Goal: Share content

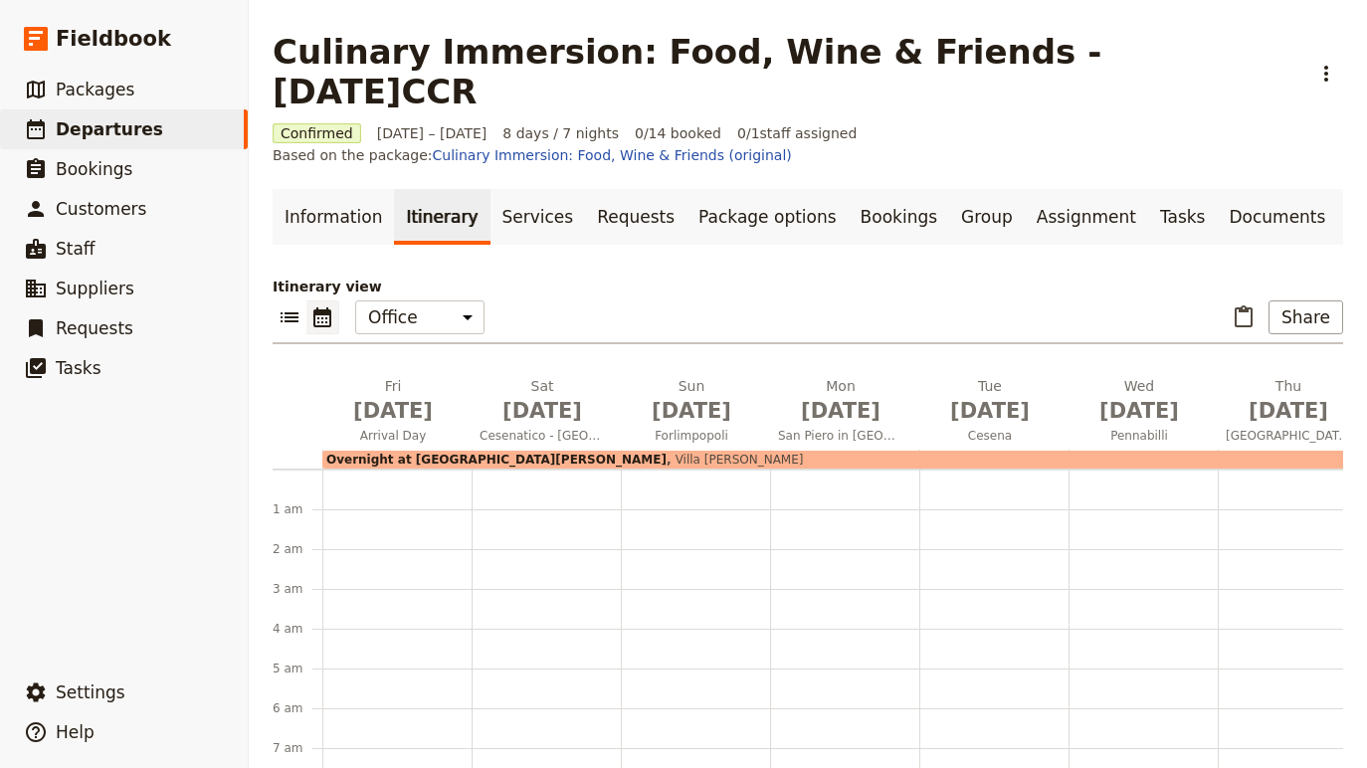
scroll to position [351, 0]
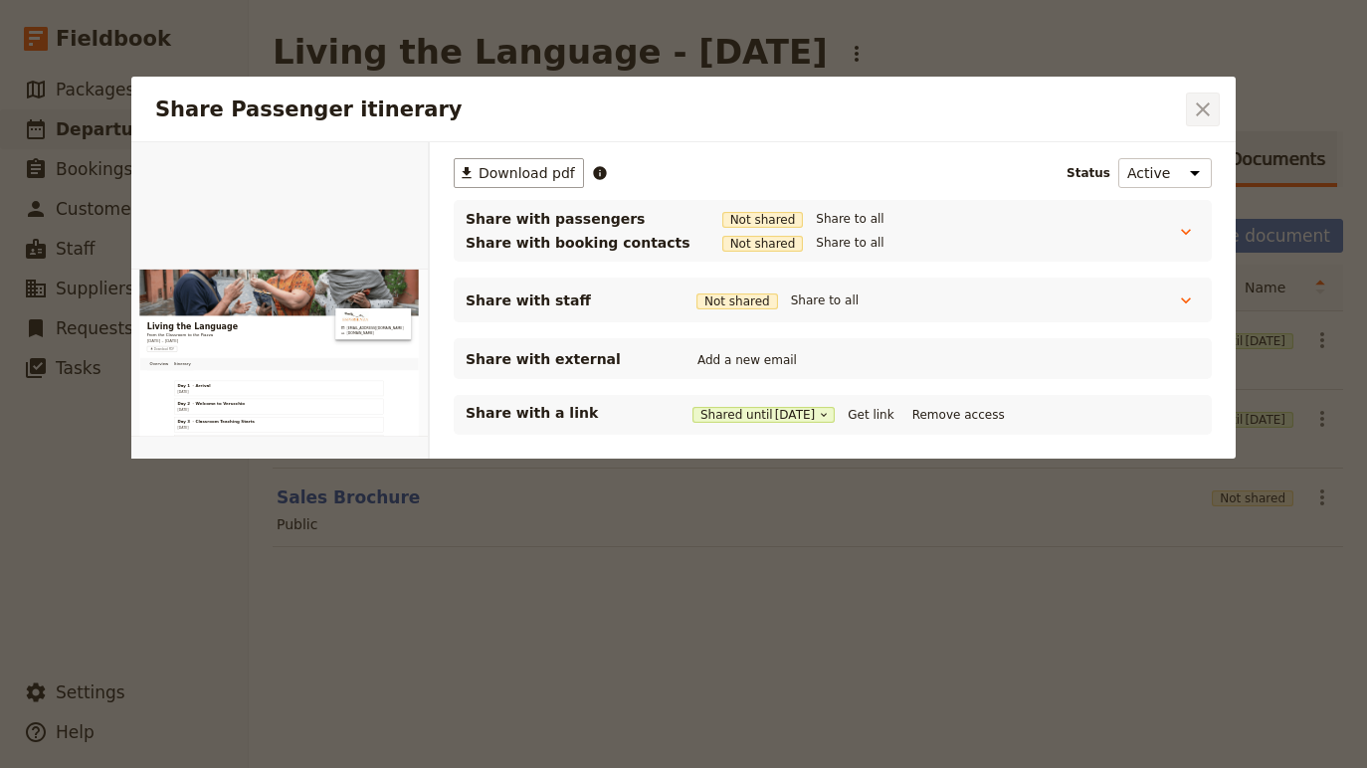
click at [1210, 112] on icon "Close dialog" at bounding box center [1203, 109] width 24 height 24
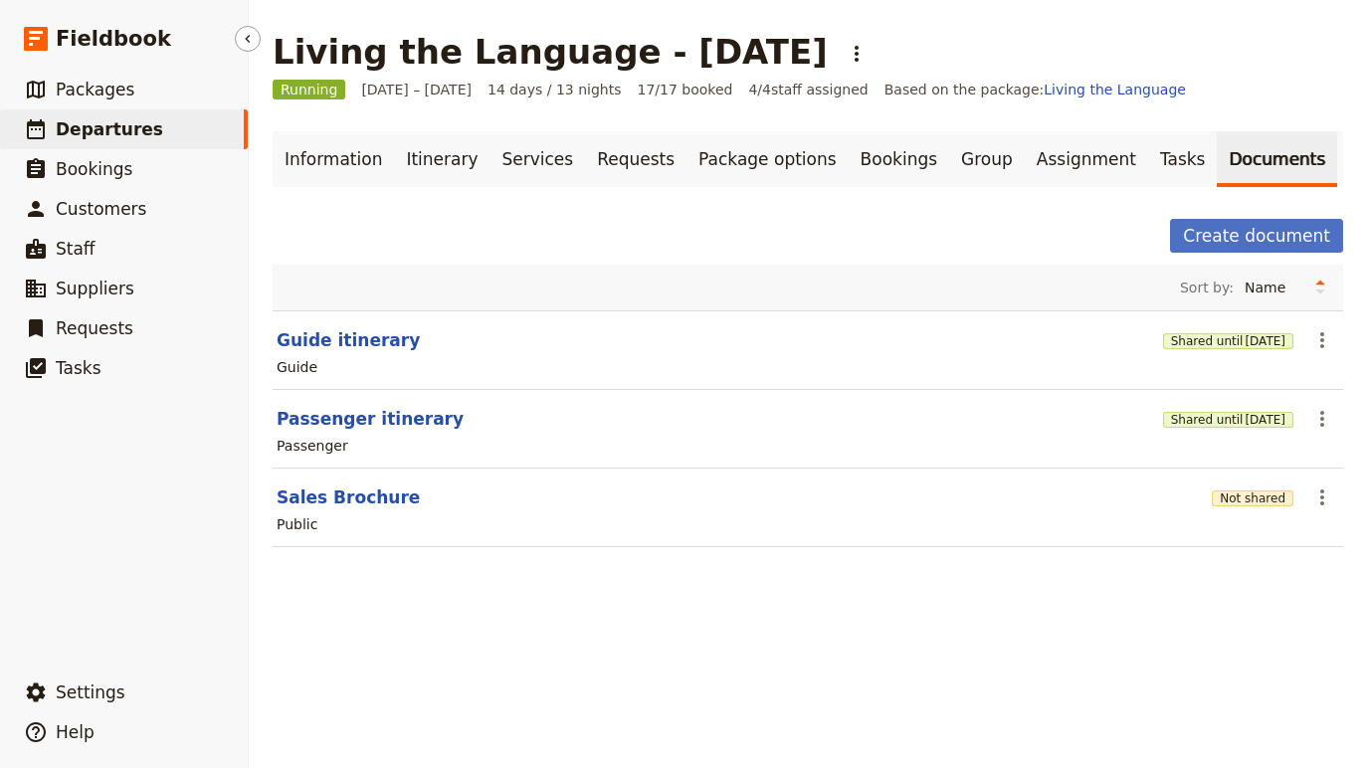
click at [101, 119] on span "Departures" at bounding box center [109, 129] width 107 height 20
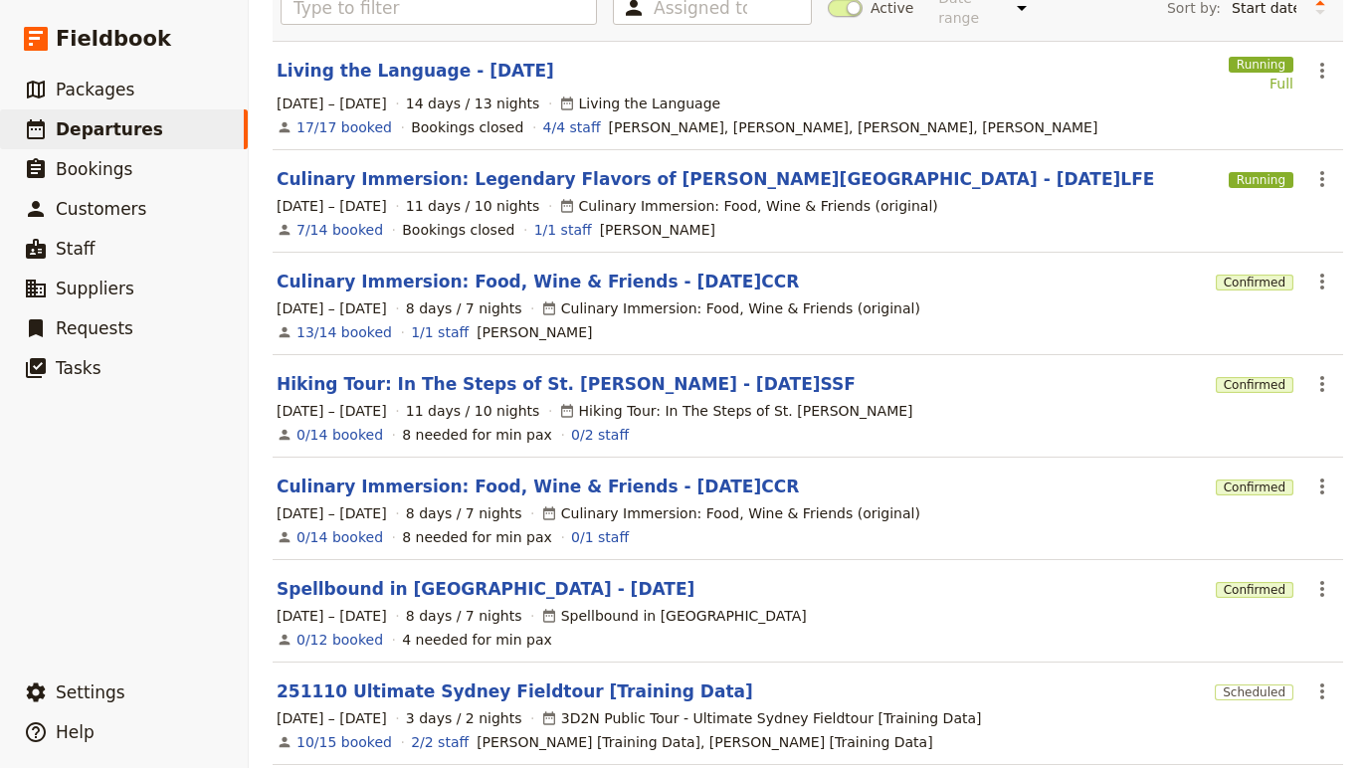
scroll to position [205, 0]
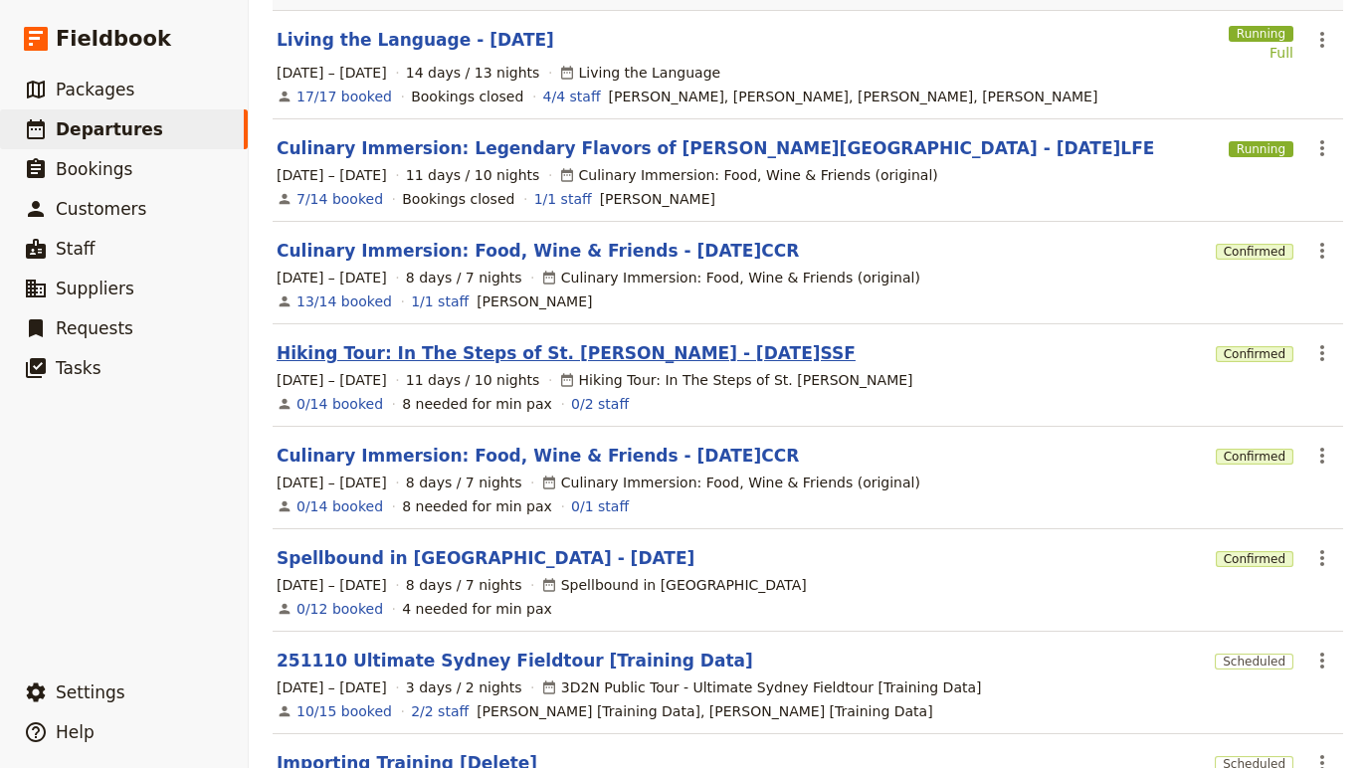
click at [465, 348] on link "Hiking Tour: In The Steps of St. [PERSON_NAME] - [DATE]SSF" at bounding box center [566, 353] width 579 height 24
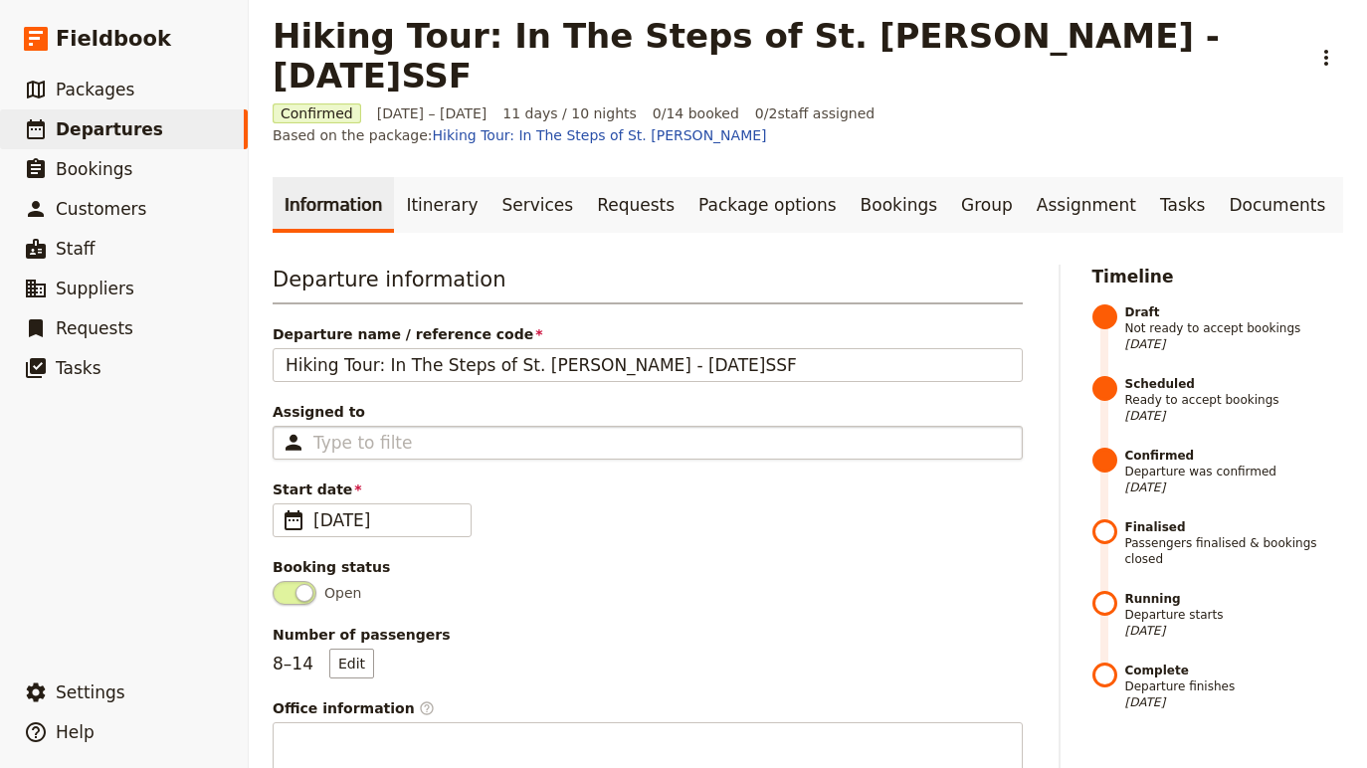
scroll to position [9, 0]
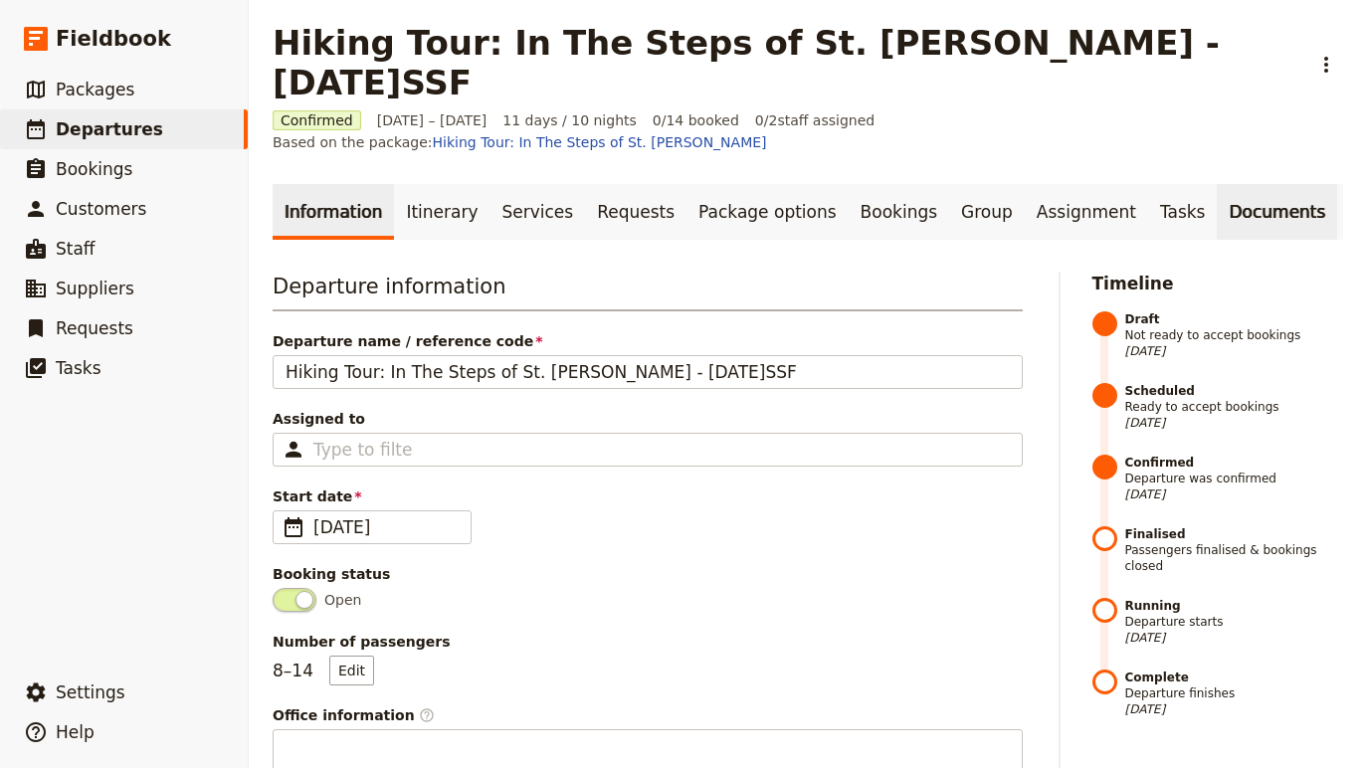
click at [1224, 184] on link "Documents" at bounding box center [1277, 212] width 120 height 56
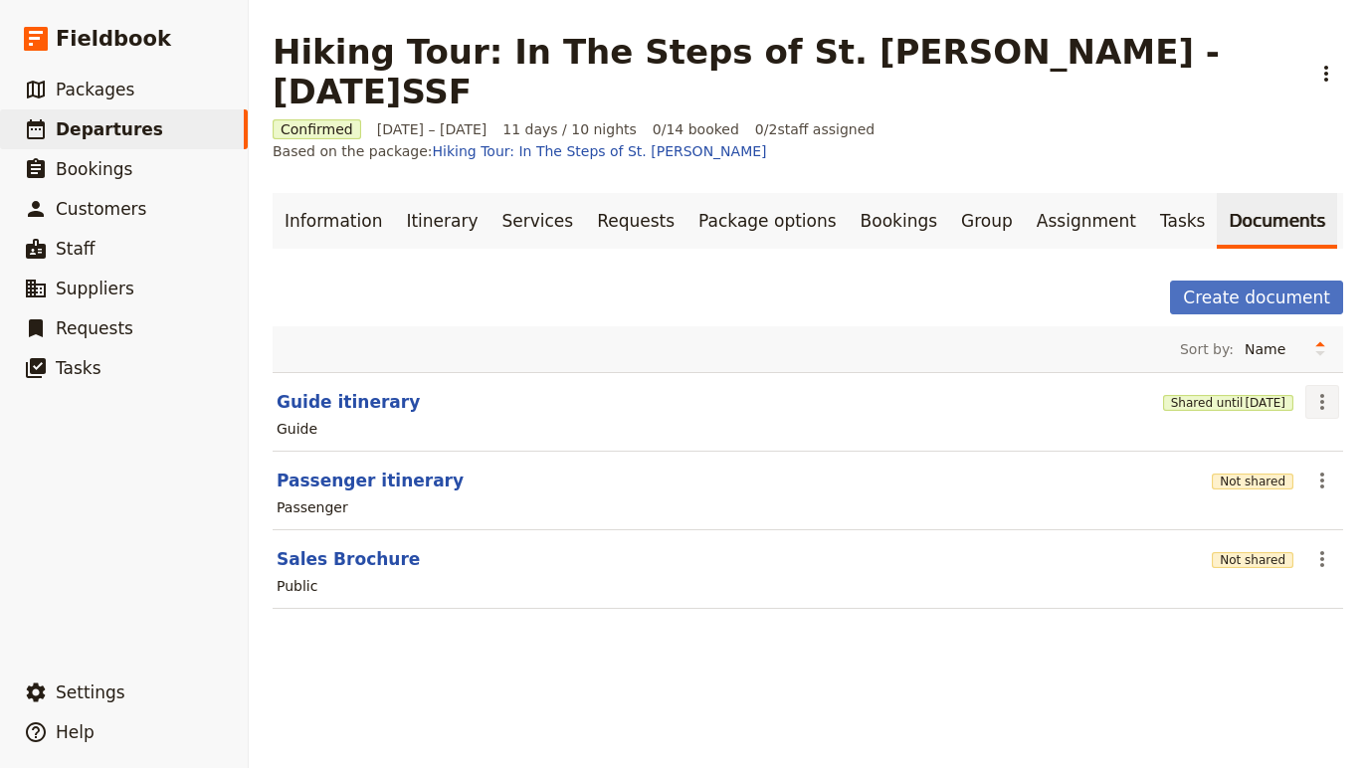
click at [1319, 390] on icon "Actions" at bounding box center [1322, 402] width 24 height 24
click at [1235, 372] on button "Share" at bounding box center [1266, 384] width 144 height 28
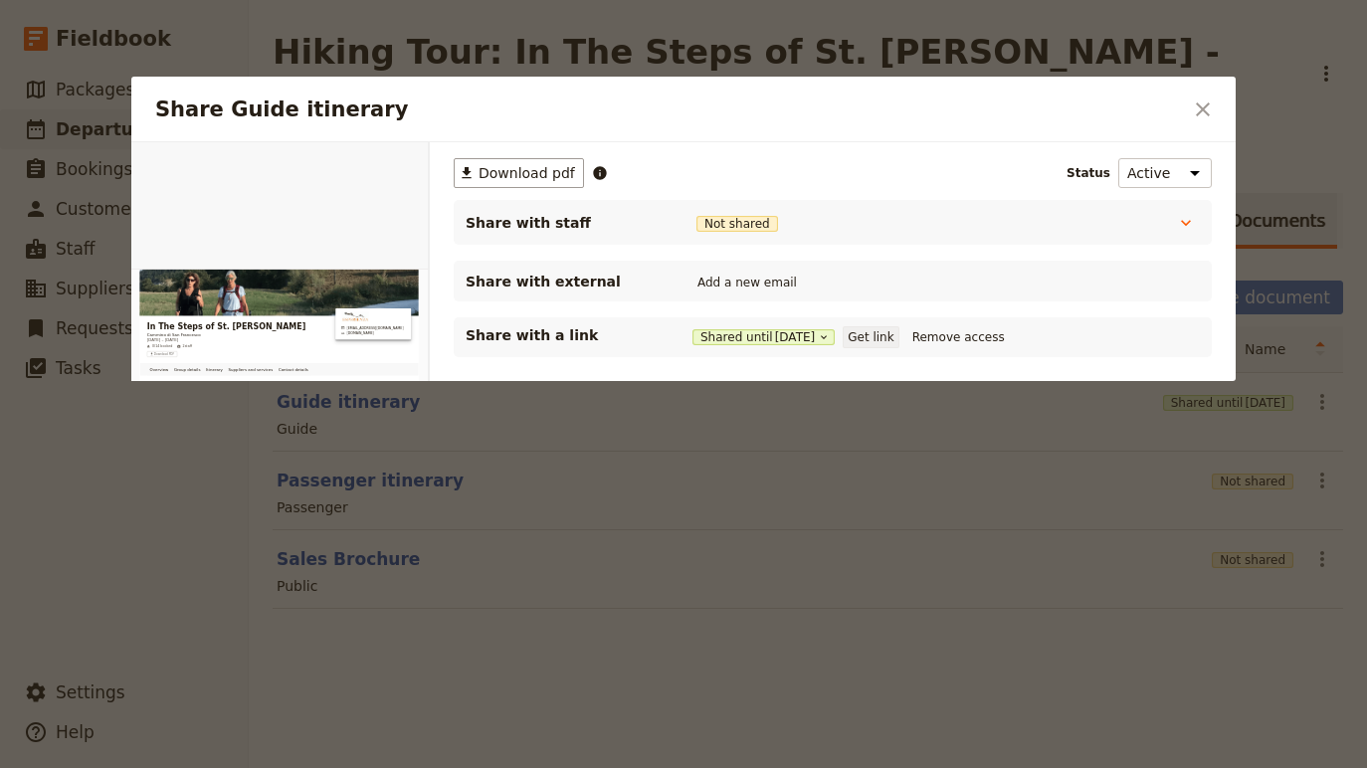
click at [891, 339] on button "Get link" at bounding box center [871, 337] width 56 height 22
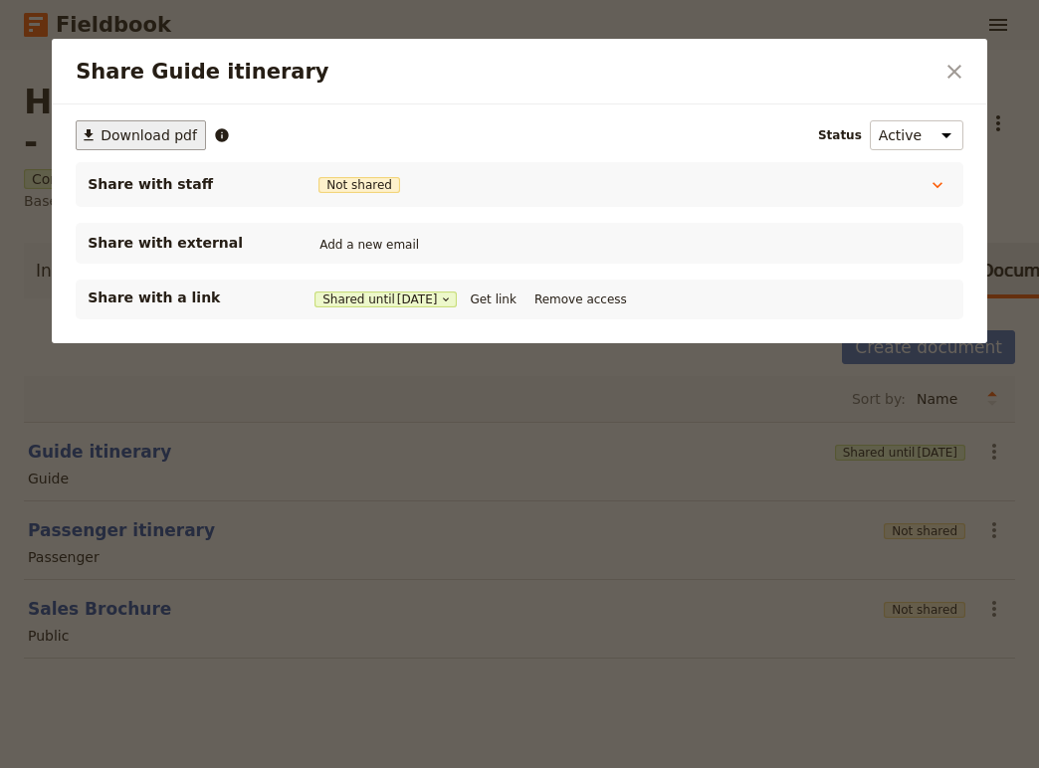
click at [161, 143] on span "Download pdf" at bounding box center [148, 135] width 96 height 20
